Goal: Find specific page/section: Find specific page/section

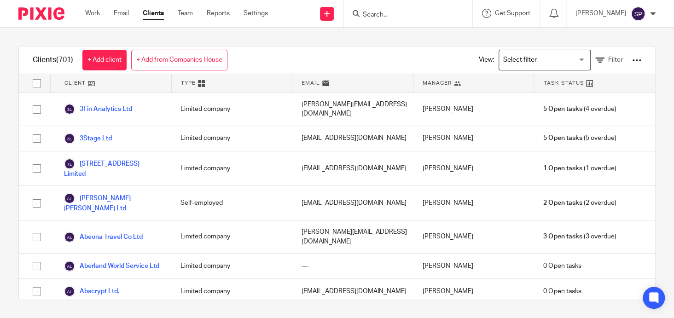
click at [363, 15] on input "Search" at bounding box center [403, 15] width 83 height 8
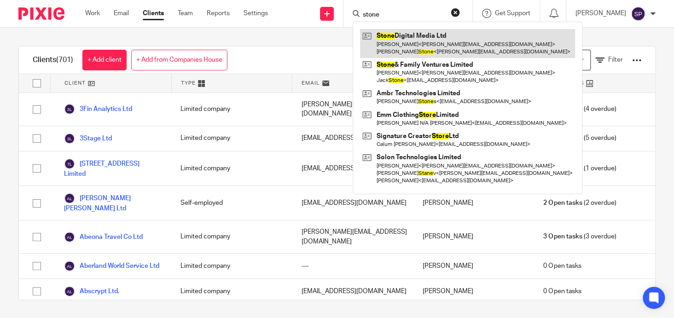
type input "stone"
click at [391, 36] on link at bounding box center [467, 43] width 215 height 29
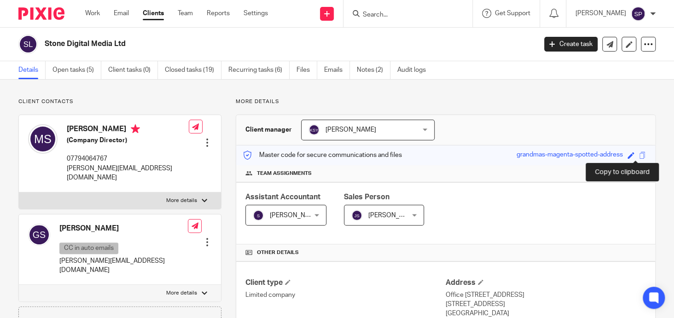
click at [639, 156] on span at bounding box center [642, 155] width 7 height 7
